Goal: Task Accomplishment & Management: Manage account settings

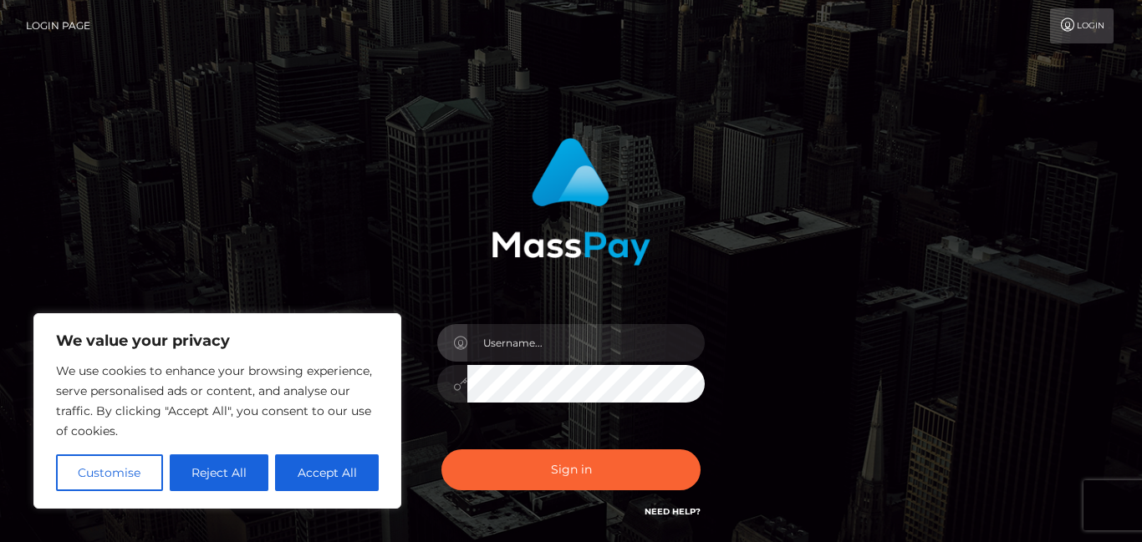
click at [526, 348] on input "text" at bounding box center [585, 343] width 237 height 38
type input "[EMAIL_ADDRESS][DOMAIN_NAME]"
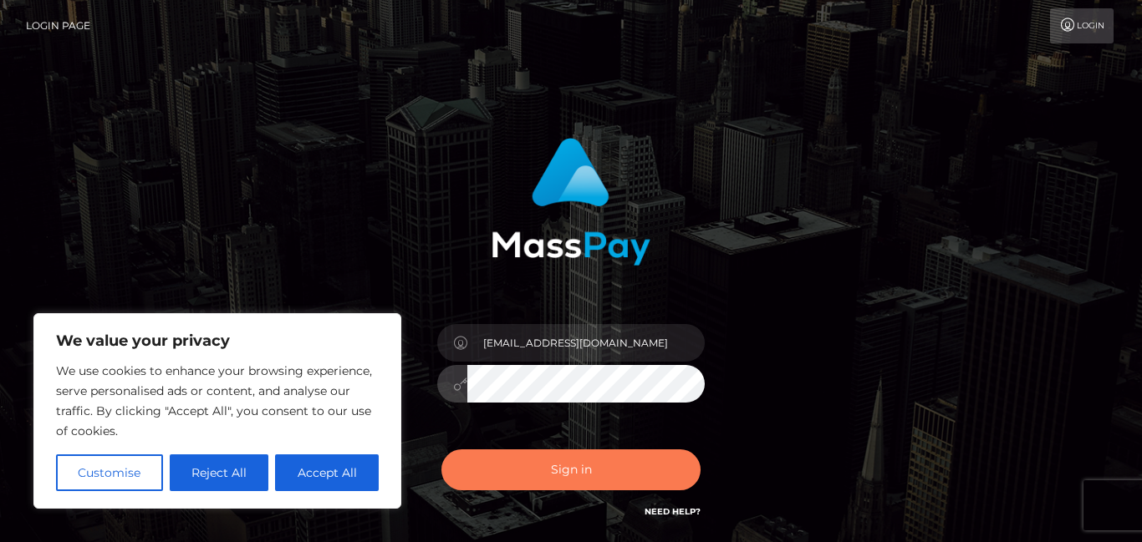
click at [580, 470] on button "Sign in" at bounding box center [570, 470] width 259 height 41
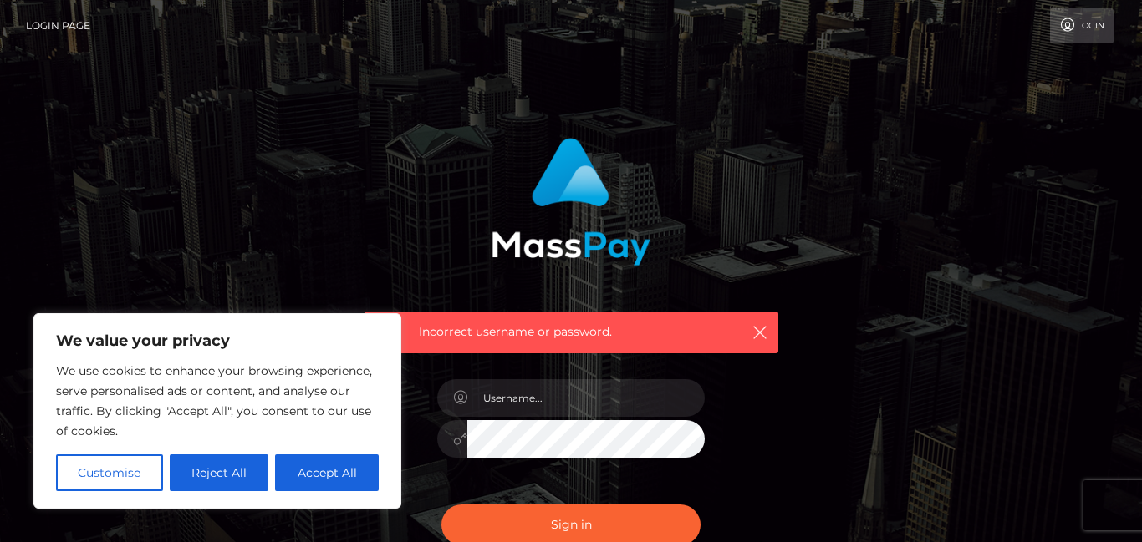
scroll to position [189, 0]
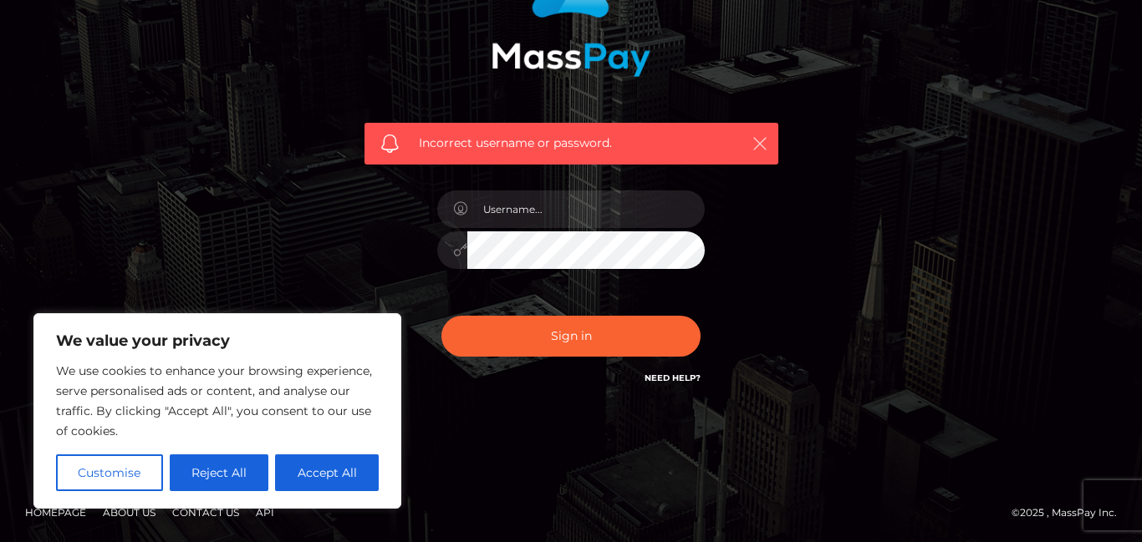
click at [759, 140] on icon "button" at bounding box center [759, 143] width 17 height 17
click at [759, 147] on icon "button" at bounding box center [759, 143] width 17 height 17
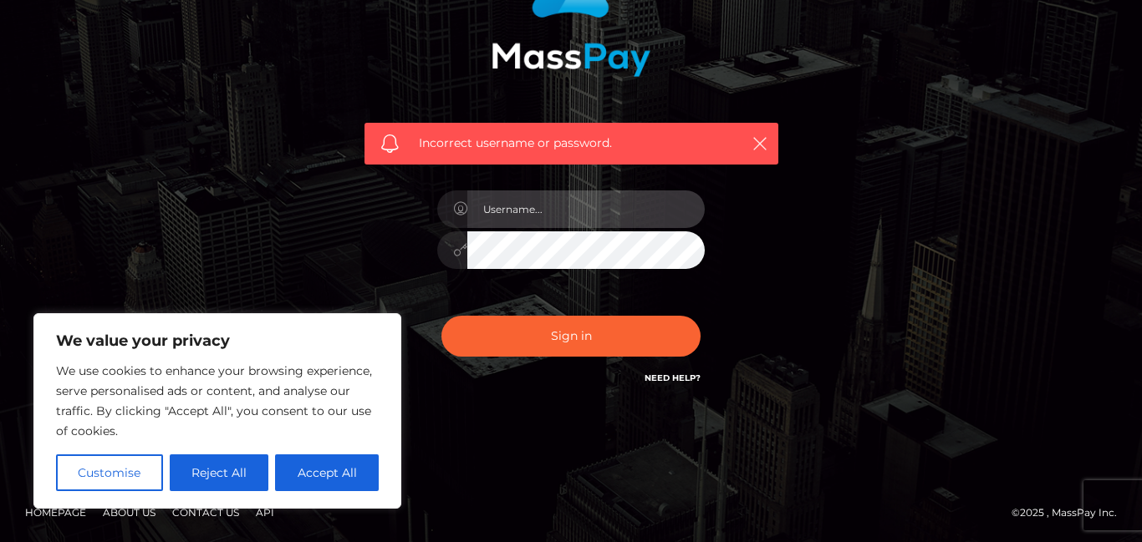
click at [642, 214] on input "text" at bounding box center [585, 210] width 237 height 38
type input "adobbs"
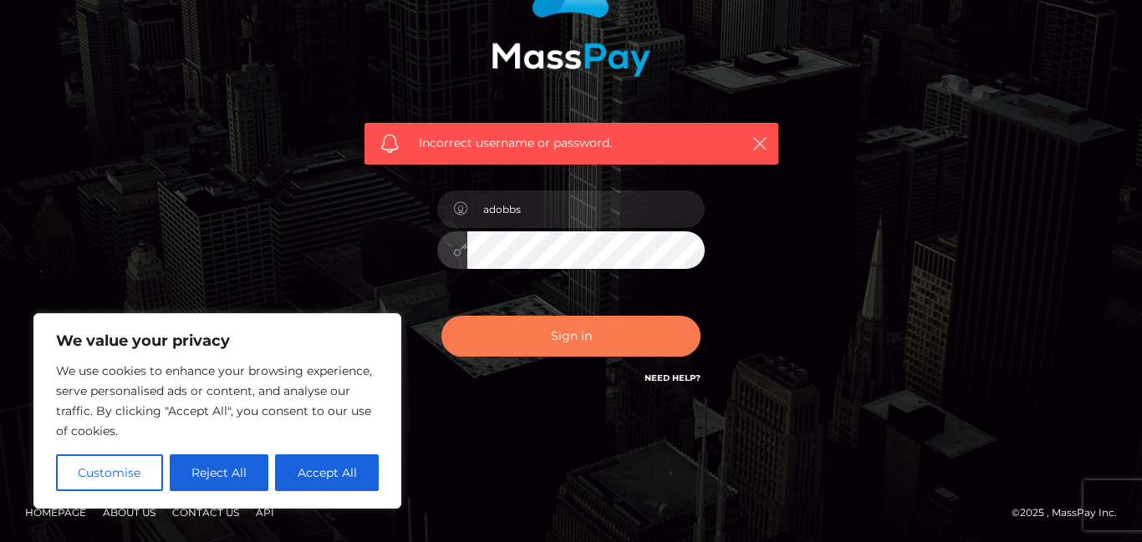
click at [659, 333] on button "Sign in" at bounding box center [570, 336] width 259 height 41
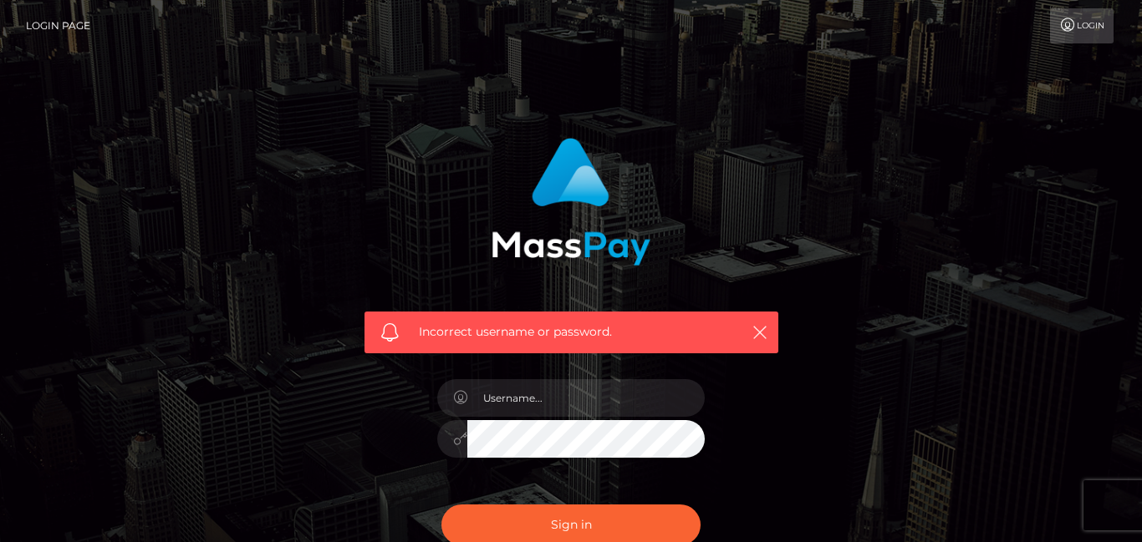
click at [1060, 28] on icon at bounding box center [1068, 24] width 18 height 13
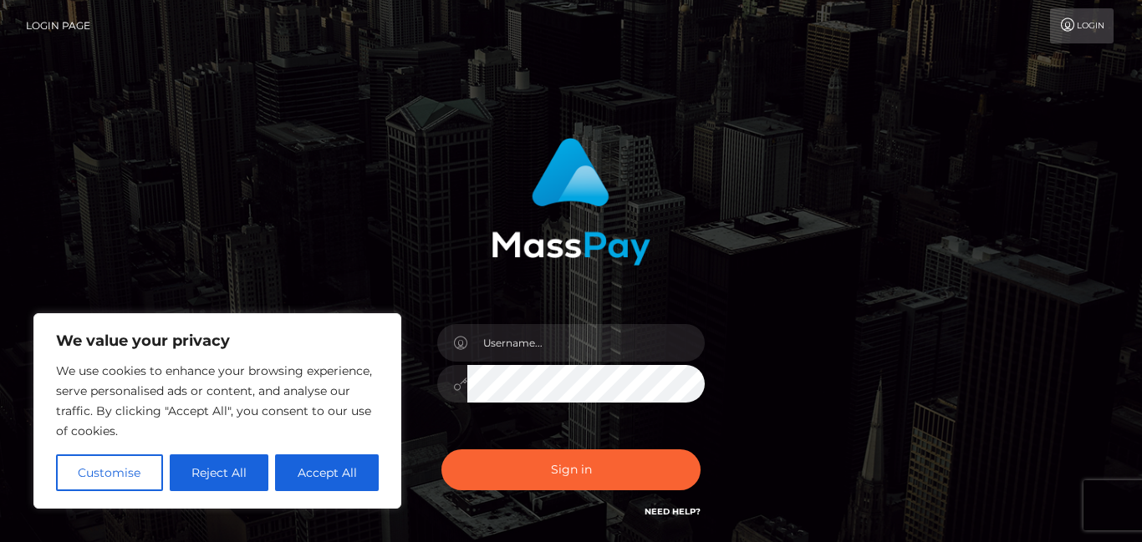
click at [653, 281] on div "Sign in" at bounding box center [571, 329] width 439 height 409
